Goal: Information Seeking & Learning: Learn about a topic

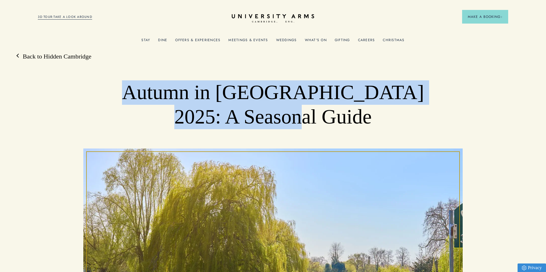
drag, startPoint x: 336, startPoint y: 119, endPoint x: 144, endPoint y: 93, distance: 194.4
click at [144, 93] on h1 "Autumn in Cambridge 2025: A Seasonal Guide" at bounding box center [272, 104] width 303 height 49
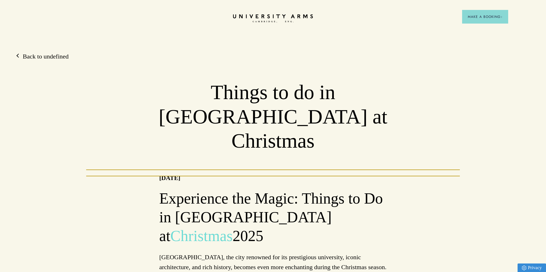
click at [257, 18] on icon at bounding box center [273, 16] width 80 height 4
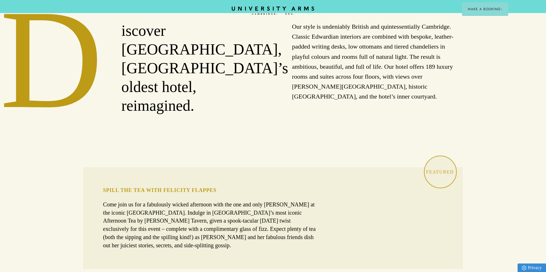
scroll to position [307, 0]
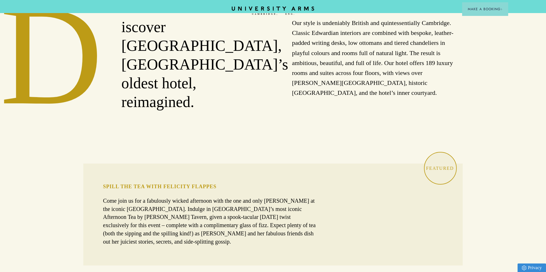
click at [425, 167] on div at bounding box center [399, 215] width 126 height 102
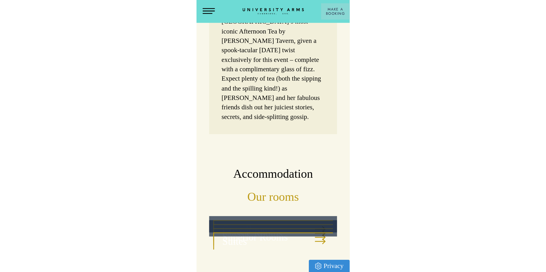
scroll to position [456, 0]
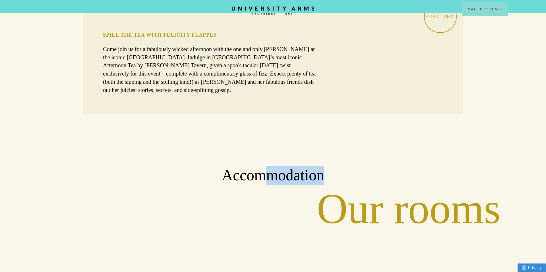
drag, startPoint x: 324, startPoint y: 152, endPoint x: 265, endPoint y: 150, distance: 59.4
click at [265, 166] on h2 "Accommodation" at bounding box center [273, 175] width 546 height 19
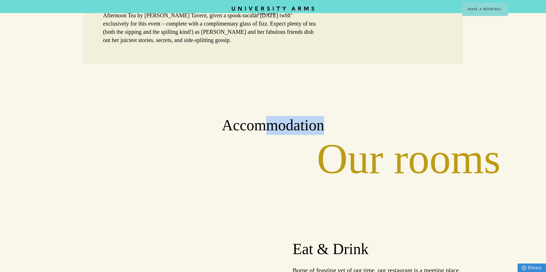
scroll to position [501, 0]
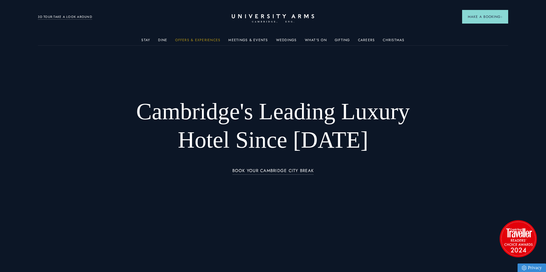
click at [204, 41] on link "Offers & Experiences" at bounding box center [197, 41] width 45 height 7
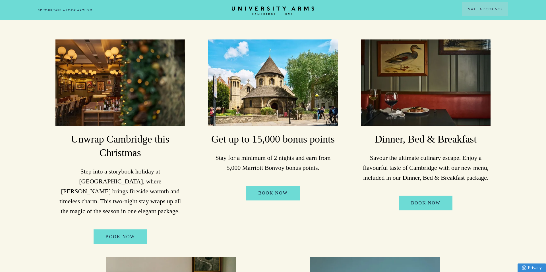
scroll to position [102, 0]
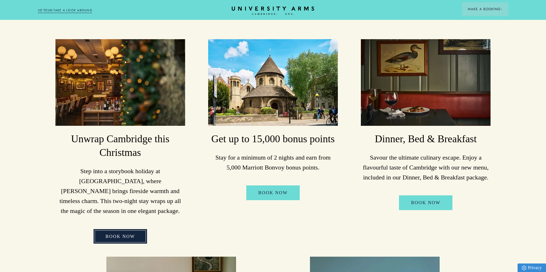
click at [125, 229] on link "BOOK NOW" at bounding box center [119, 236] width 53 height 15
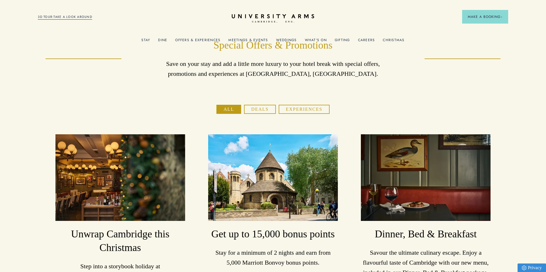
scroll to position [0, 0]
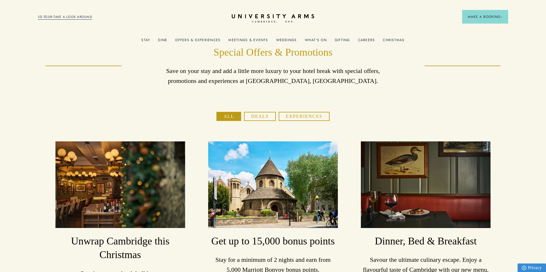
click at [235, 40] on link "Meetings & Events" at bounding box center [247, 41] width 39 height 7
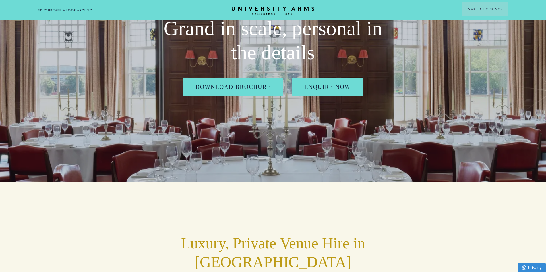
scroll to position [9, 0]
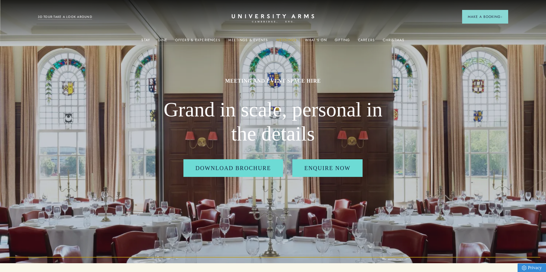
click at [287, 39] on link "Weddings" at bounding box center [286, 41] width 21 height 7
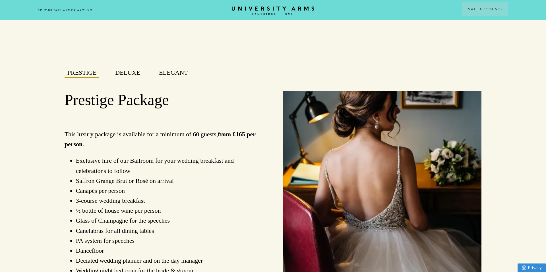
scroll to position [436, 0]
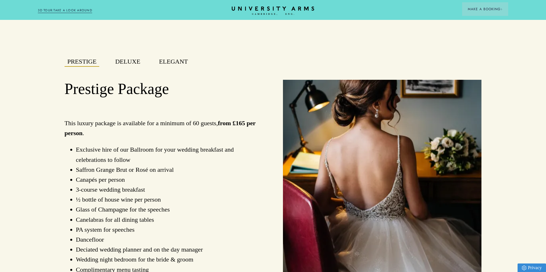
click at [182, 57] on button "Elegant" at bounding box center [173, 62] width 34 height 10
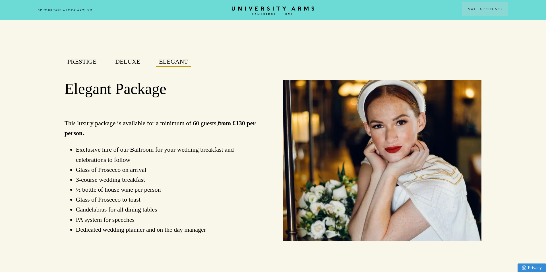
click at [127, 57] on button "Deluxe" at bounding box center [127, 62] width 31 height 10
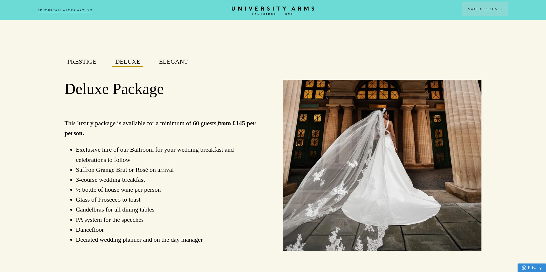
click at [94, 57] on button "Prestige" at bounding box center [82, 62] width 35 height 10
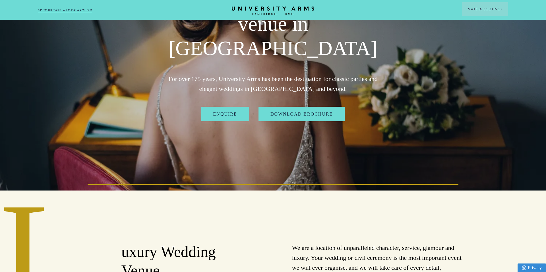
scroll to position [0, 0]
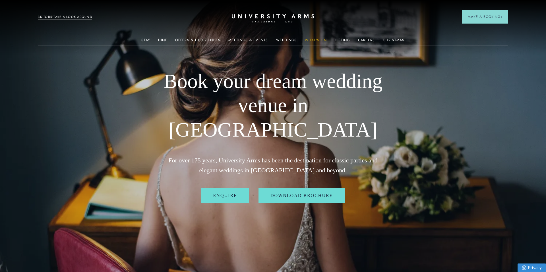
click at [312, 39] on link "What's On" at bounding box center [316, 41] width 22 height 7
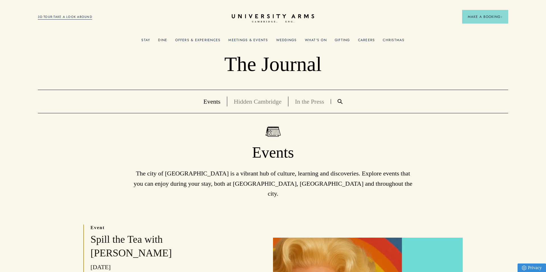
click at [341, 41] on link "Gifting" at bounding box center [341, 41] width 15 height 7
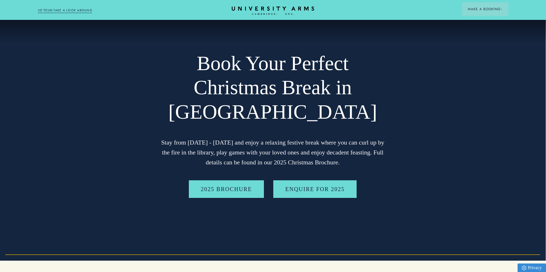
scroll to position [0, 0]
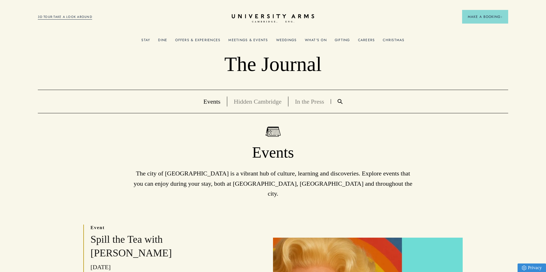
click at [369, 39] on link "Careers" at bounding box center [366, 41] width 17 height 7
click at [396, 39] on link "Christmas" at bounding box center [393, 41] width 22 height 7
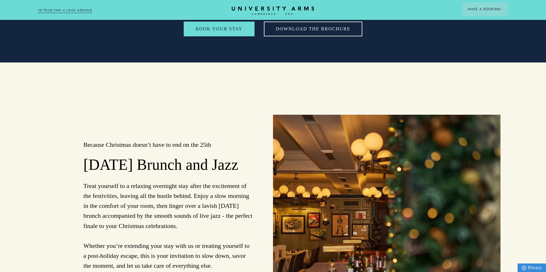
scroll to position [1334, 0]
